Goal: Task Accomplishment & Management: Complete application form

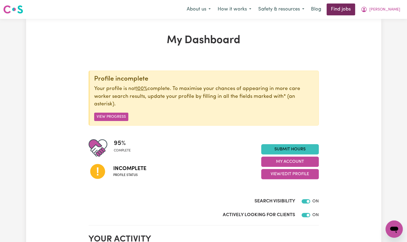
click at [355, 6] on link "Find jobs" at bounding box center [341, 9] width 29 height 12
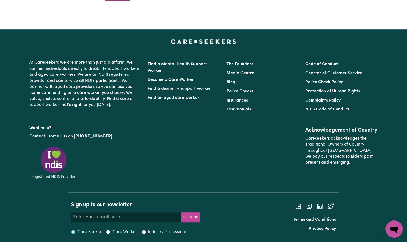
scroll to position [283, 0]
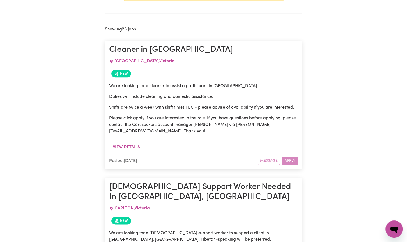
click at [276, 158] on div "Message Apply" at bounding box center [278, 160] width 40 height 8
click at [286, 158] on div "Message Apply" at bounding box center [278, 160] width 40 height 8
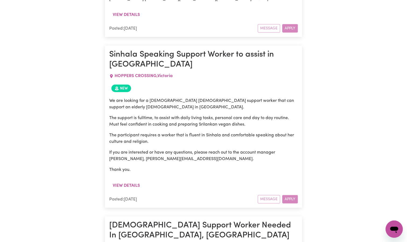
scroll to position [727, 0]
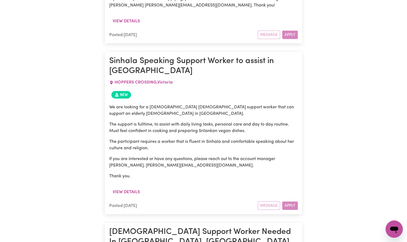
click at [121, 91] on span "New" at bounding box center [121, 95] width 20 height 8
click at [289, 201] on div "Message Apply" at bounding box center [278, 205] width 40 height 8
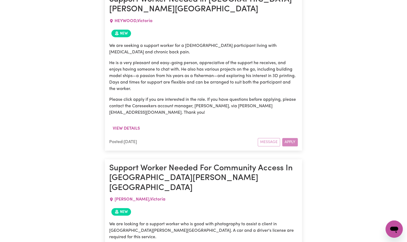
scroll to position [1335, 0]
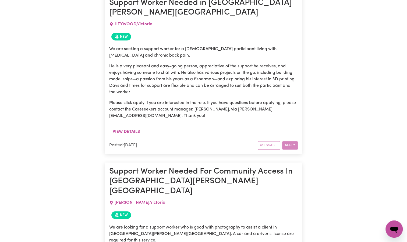
drag, startPoint x: 216, startPoint y: 176, endPoint x: 270, endPoint y: 179, distance: 54.5
drag, startPoint x: 270, startPoint y: 179, endPoint x: 254, endPoint y: 177, distance: 16.8
copy p "[PERSON_NAME][EMAIL_ADDRESS][DOMAIN_NAME]"
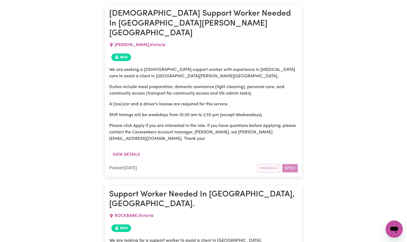
scroll to position [1830, 0]
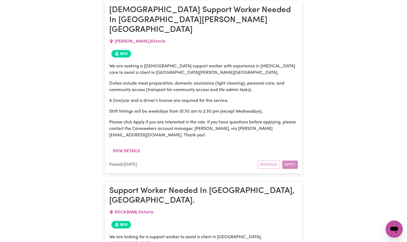
drag, startPoint x: 232, startPoint y: 150, endPoint x: 289, endPoint y: 152, distance: 57.9
drag, startPoint x: 289, startPoint y: 152, endPoint x: 269, endPoint y: 150, distance: 20.8
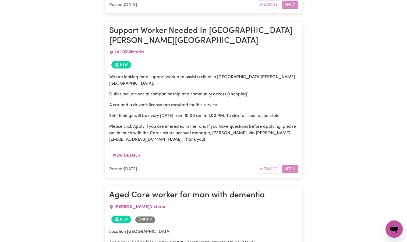
scroll to position [2671, 0]
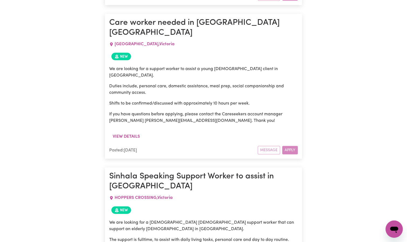
scroll to position [0, 0]
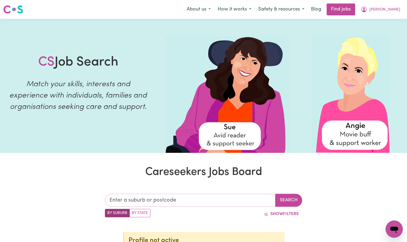
click at [128, 201] on input "text" at bounding box center [190, 200] width 171 height 13
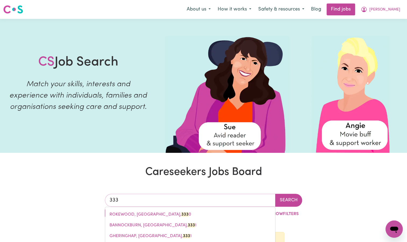
type input "3338"
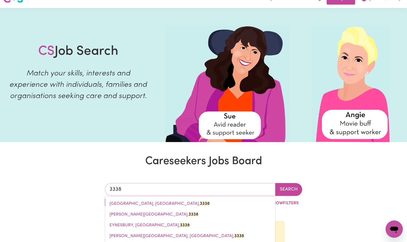
scroll to position [32, 0]
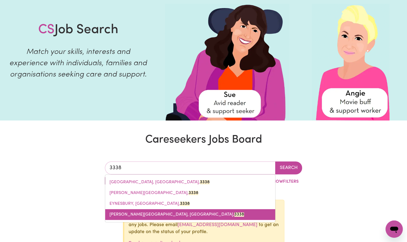
click at [234, 215] on mark "3338" at bounding box center [239, 214] width 10 height 4
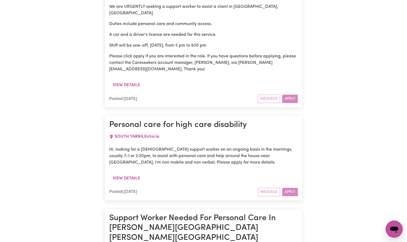
scroll to position [3892, 0]
